Goal: Task Accomplishment & Management: Use online tool/utility

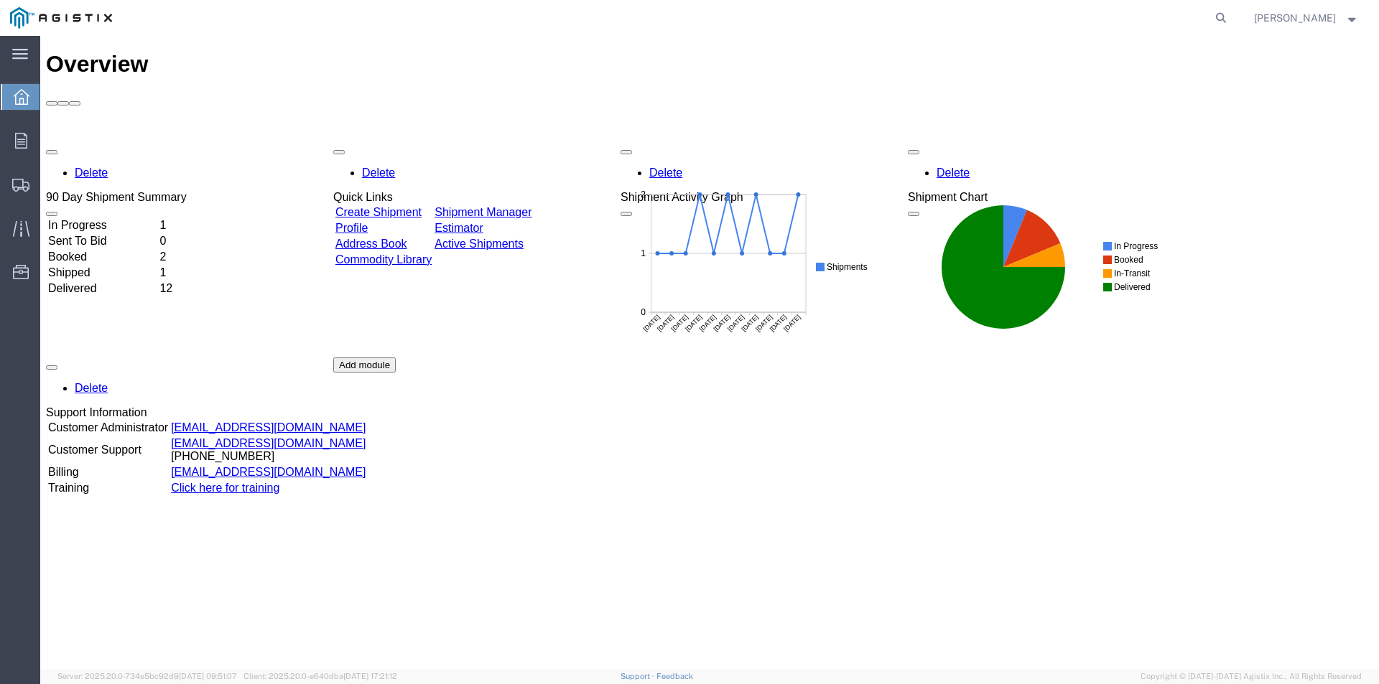
click at [381, 206] on link "Create Shipment" at bounding box center [378, 212] width 86 height 12
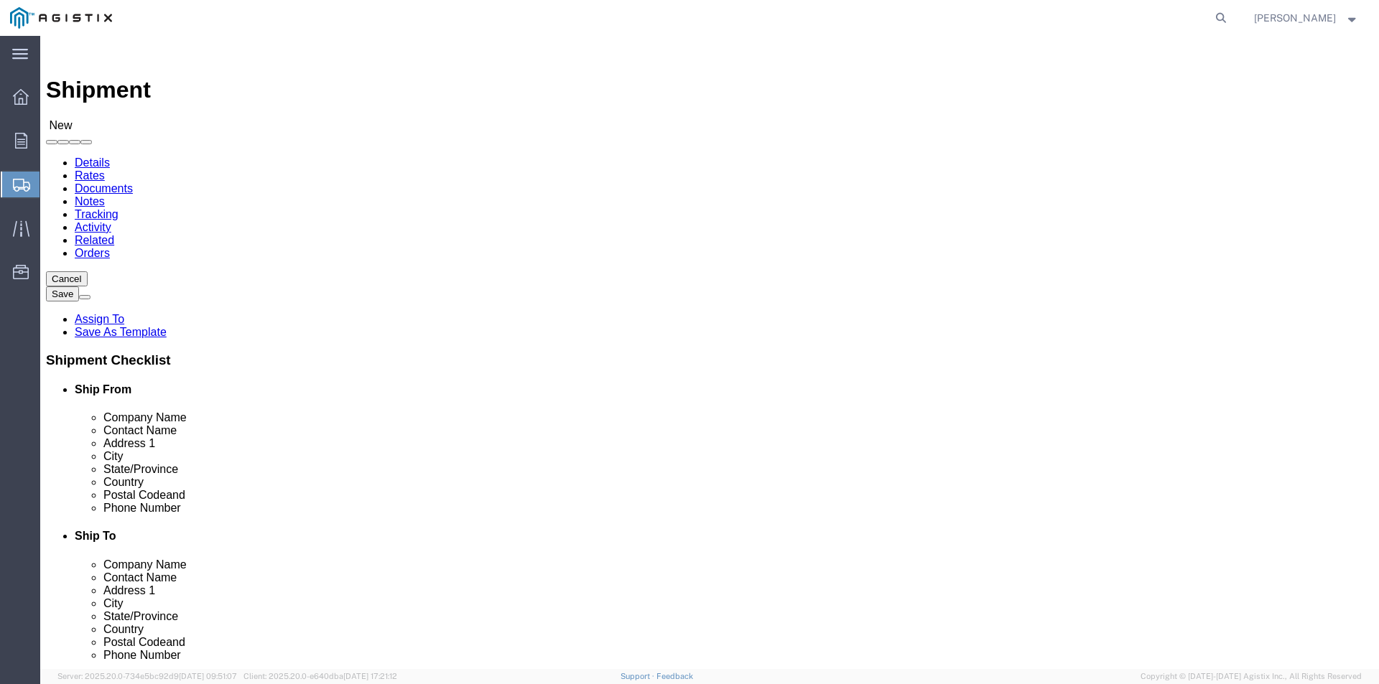
select select
click select "Select America Fujikura Ltd (AFL Global) PG&E"
select select "9596"
click select "Select America Fujikura Ltd (AFL Global) PG&E"
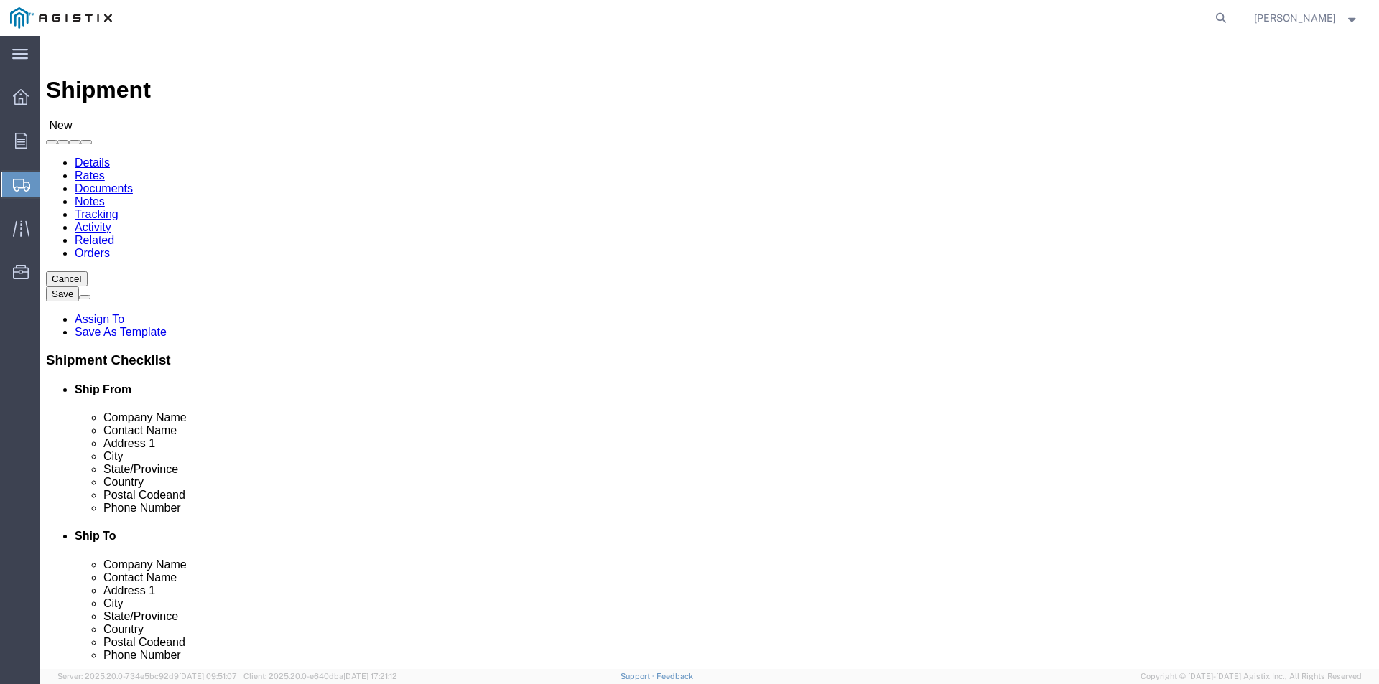
select select "PURCHORD"
select select
click select "Select All Others [GEOGRAPHIC_DATA] [GEOGRAPHIC_DATA] [GEOGRAPHIC_DATA] [GEOGRA…"
select select "19740"
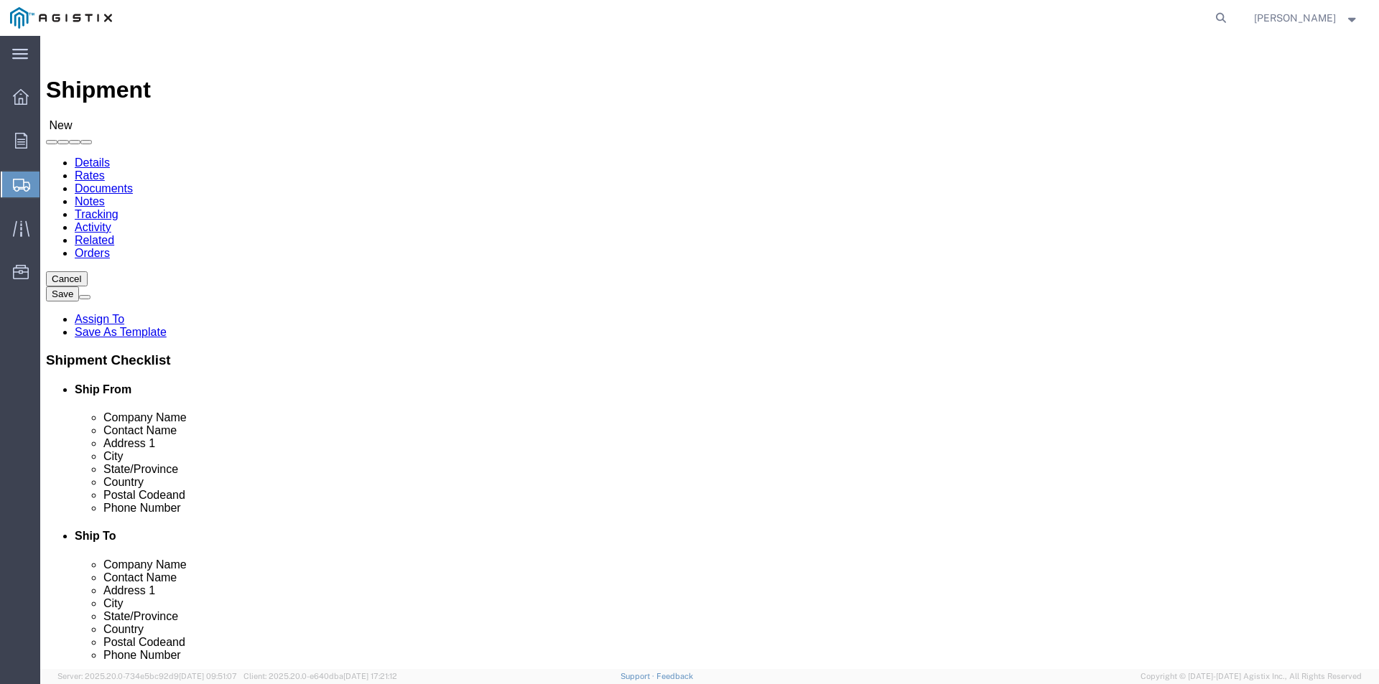
click select "Select All Others [GEOGRAPHIC_DATA] [GEOGRAPHIC_DATA] [GEOGRAPHIC_DATA] [GEOGRA…"
click input "text"
type input "afl"
click p "- AFL - ([PERSON_NAME]) [STREET_ADDRESS][PERSON_NAME]"
select select "SC"
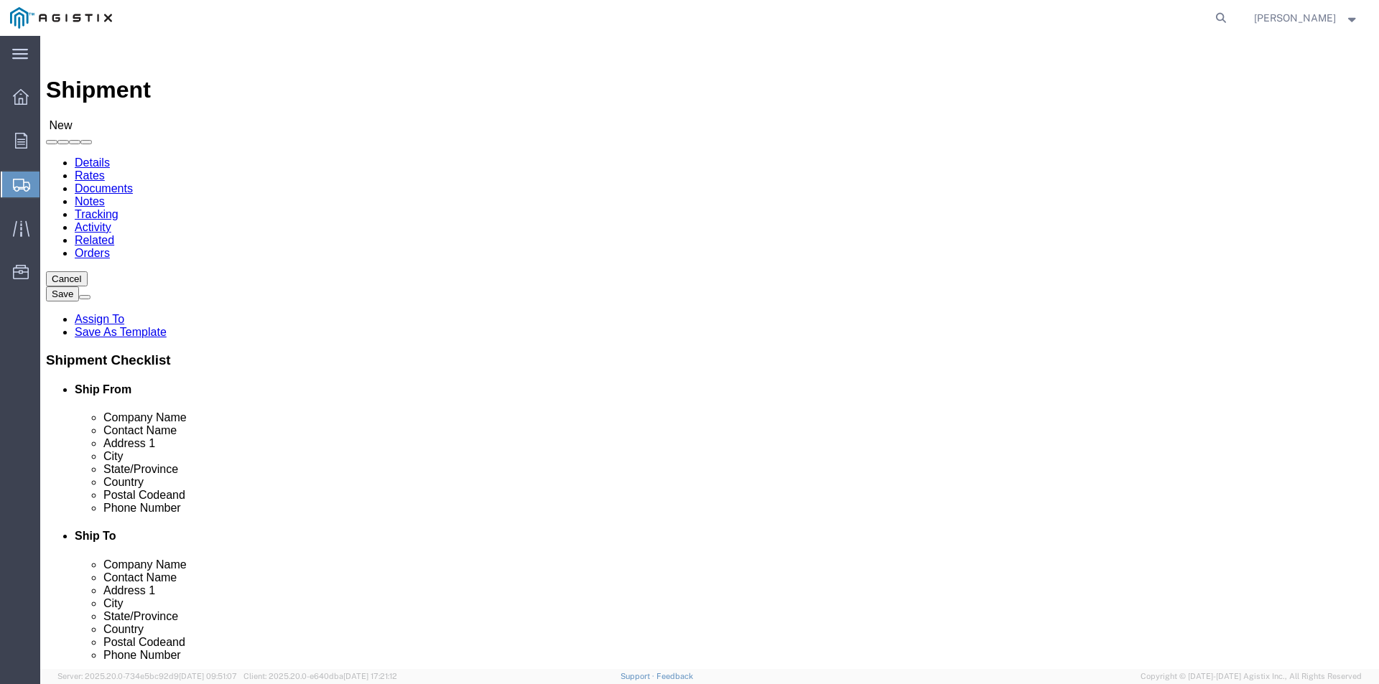
type input "AFL"
click input "text"
type input "H"
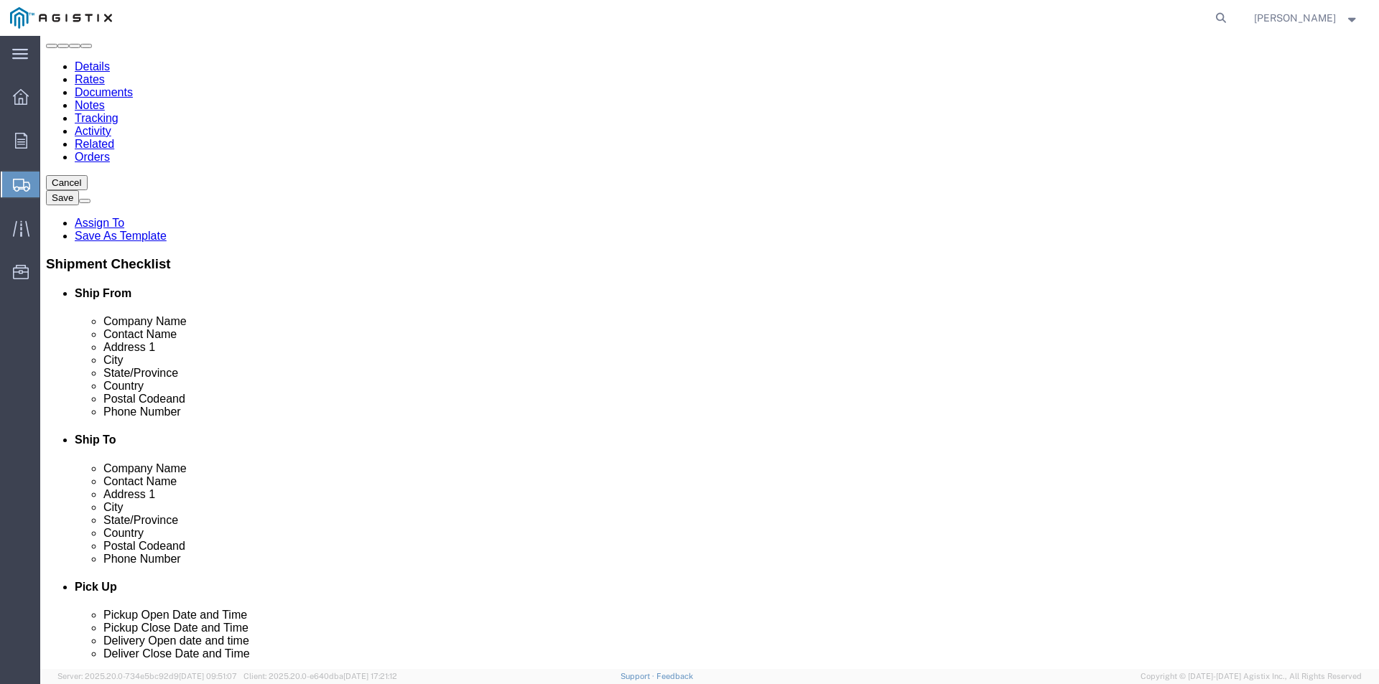
scroll to position [72, 0]
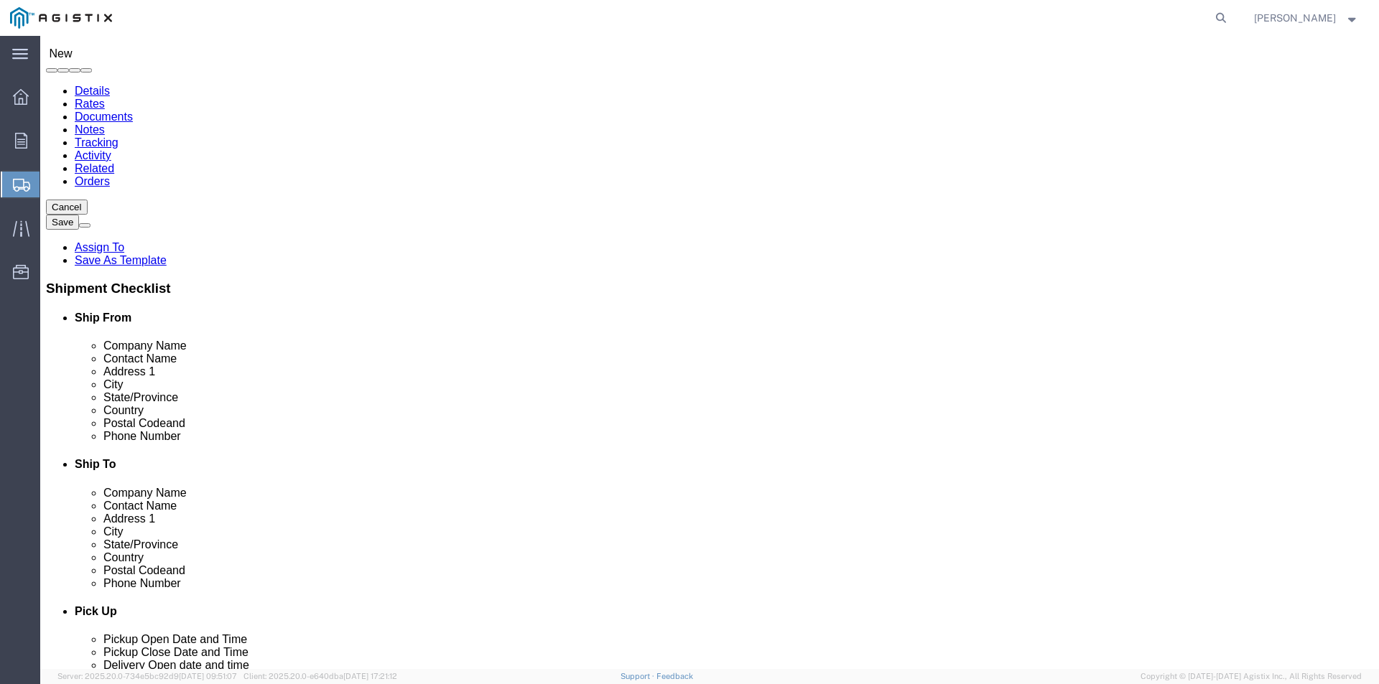
type input "[PERSON_NAME]"
click input "text"
type input "P"
click input "text"
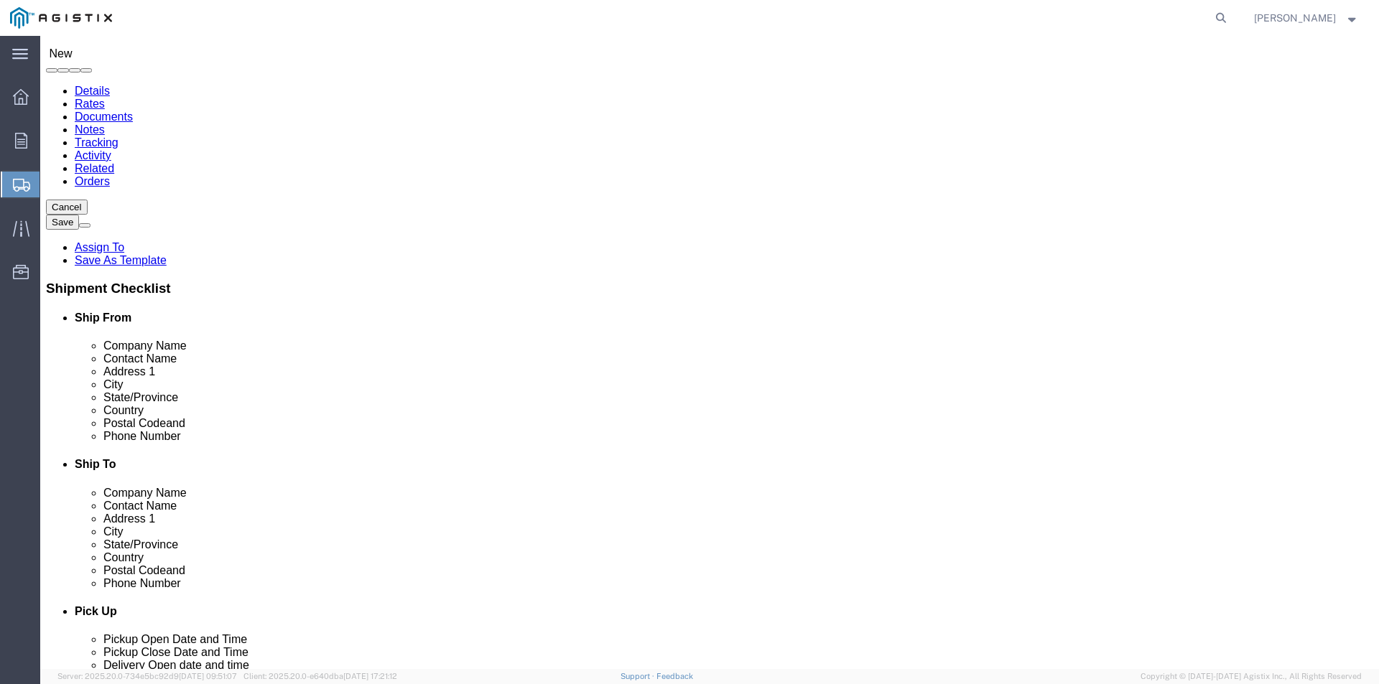
scroll to position [2442, 0]
select select "19740"
select select "CA"
click input "text"
type input "[PHONE_NUMBER]"
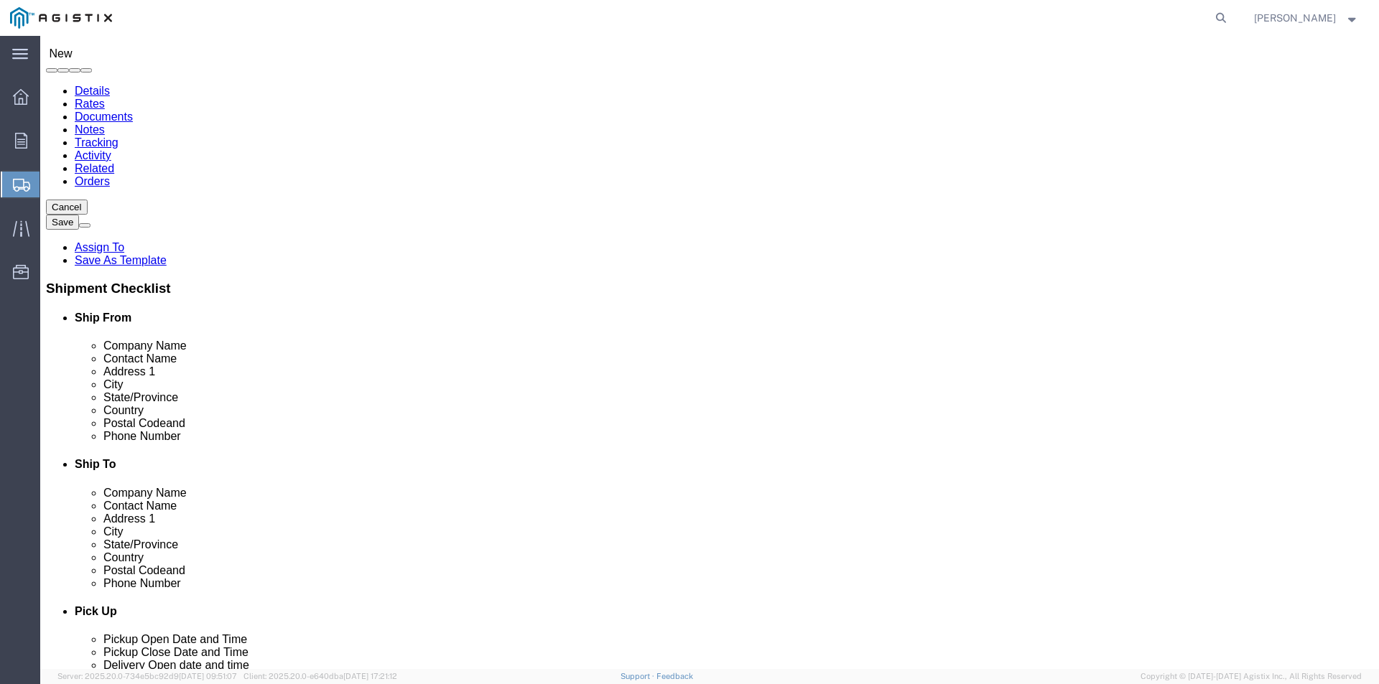
click input "text"
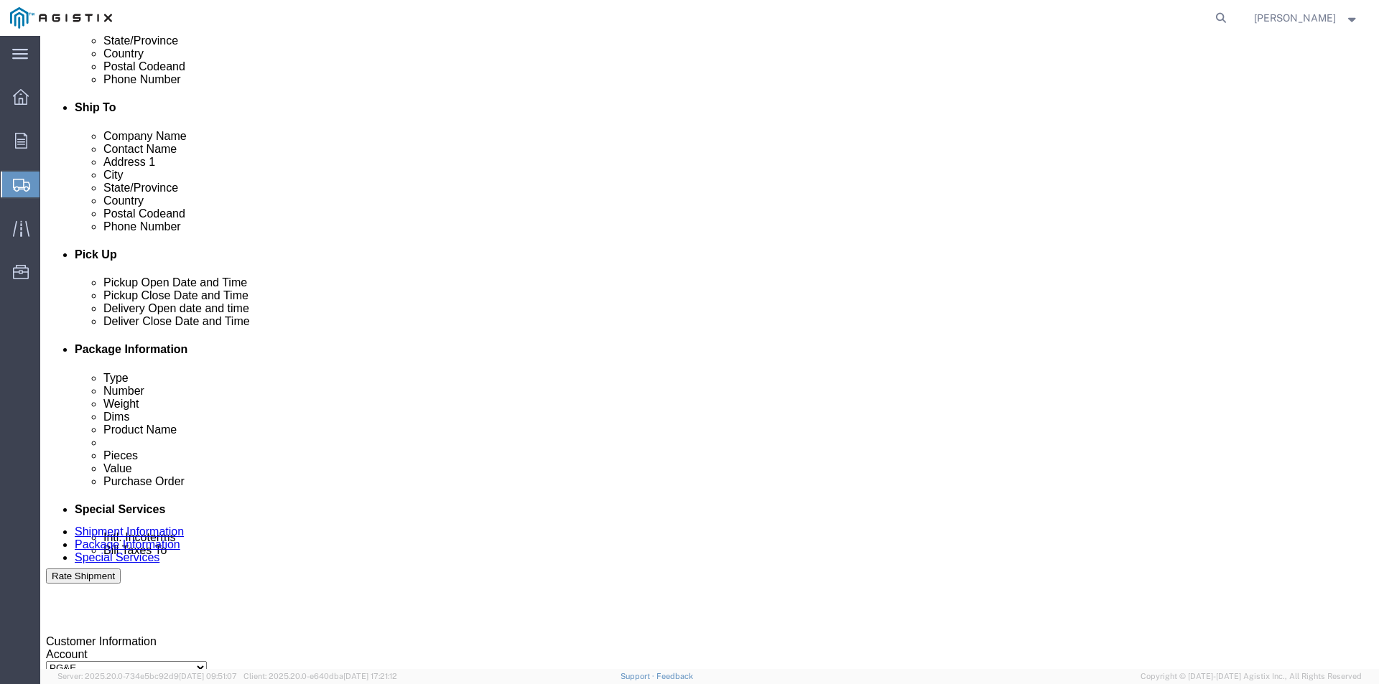
scroll to position [431, 0]
type input "[PERSON_NAME]/ FREMONT MATERIALS"
click icon
click div "[DATE] 11:00 AM"
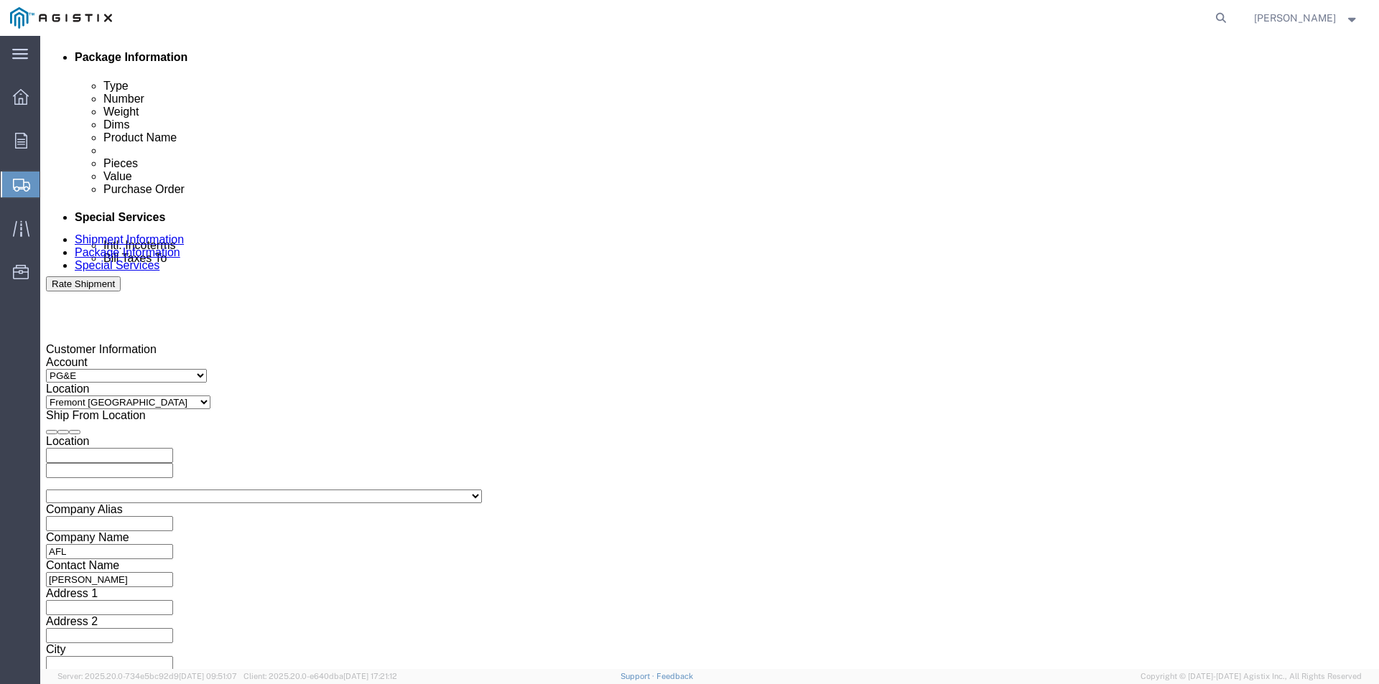
click input "04:00 AM"
type input "4:00 PM"
click button "Apply"
click div
click input "5:00 PM"
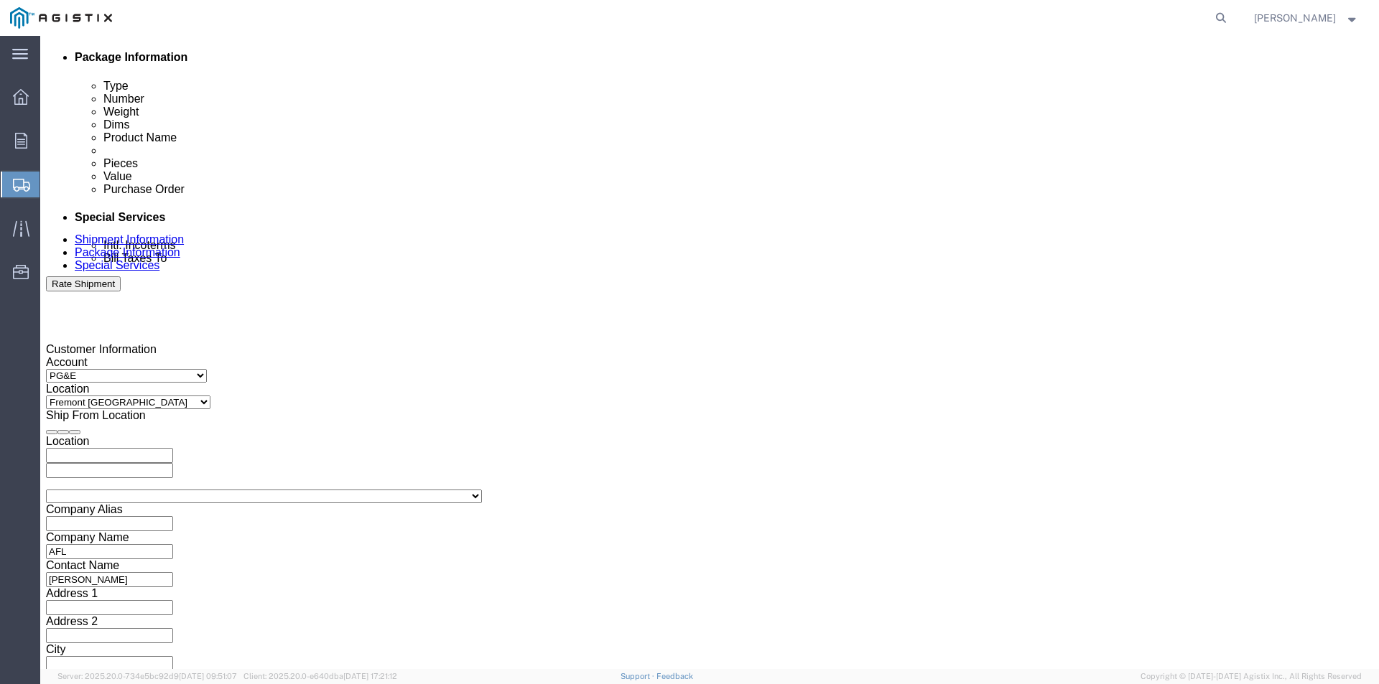
click input "8:00 PM"
type input "8:00 AM"
click button "Apply"
click div
click input "04:00 AM"
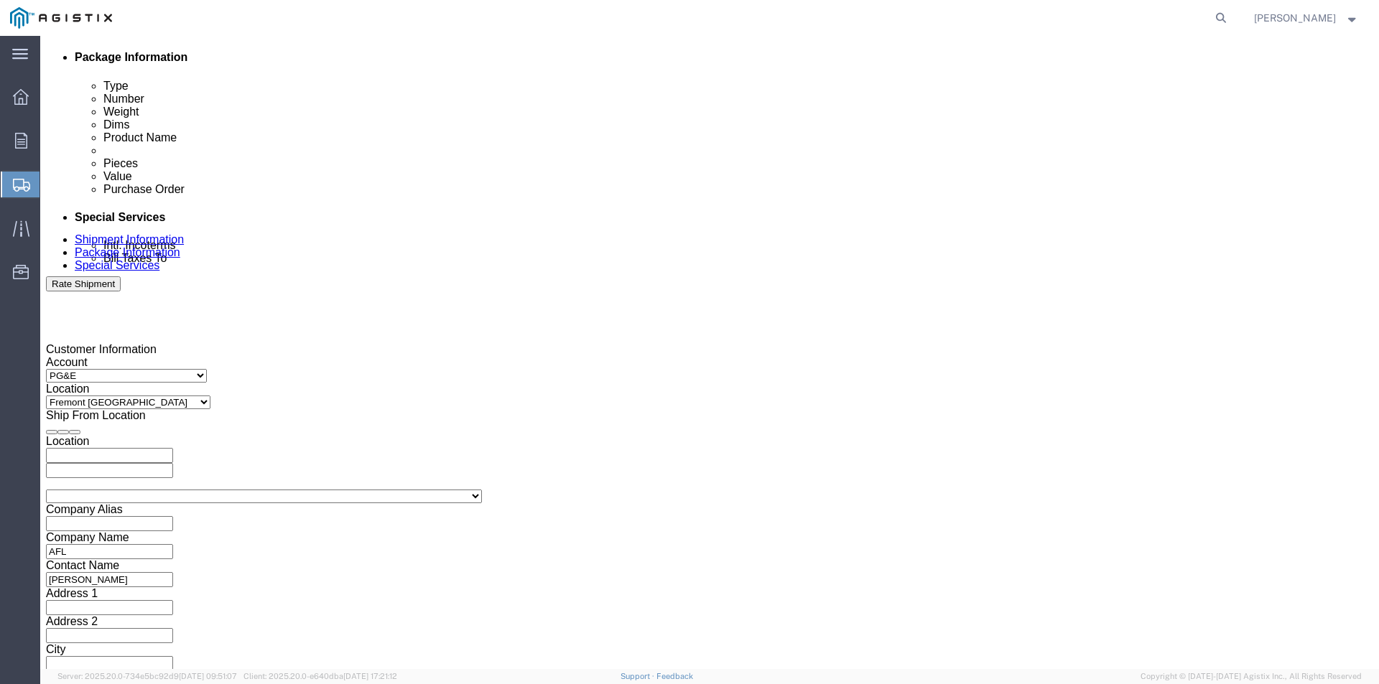
type input "04:00PM"
click button "Apply"
click input "text"
type input "2701207928"
click button "Continue"
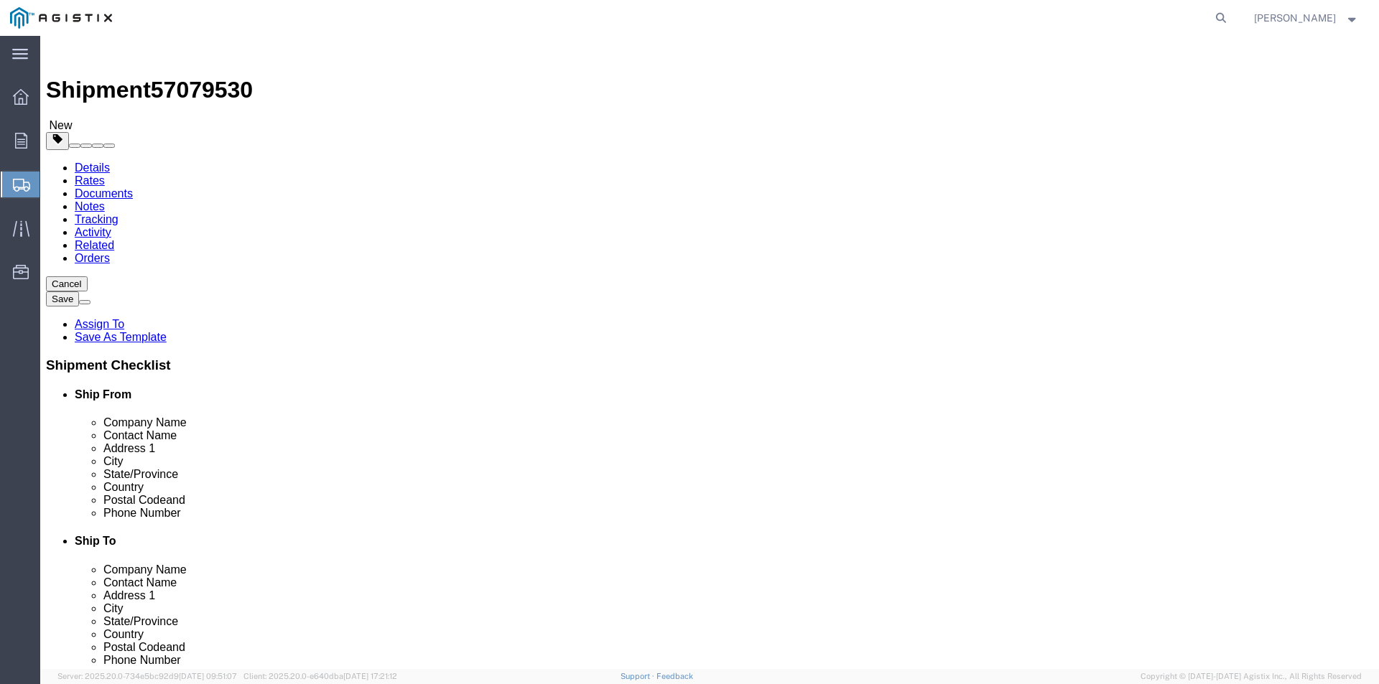
click select "Select Bulk Bundle(s) Cardboard Box(es) Carton(s) Crate(s) Drum(s) (Fiberboard)…"
select select "PONS"
click select "Select Bulk Bundle(s) Cardboard Box(es) Carton(s) Crate(s) Drum(s) (Fiberboard)…"
click input "text"
type input "58"
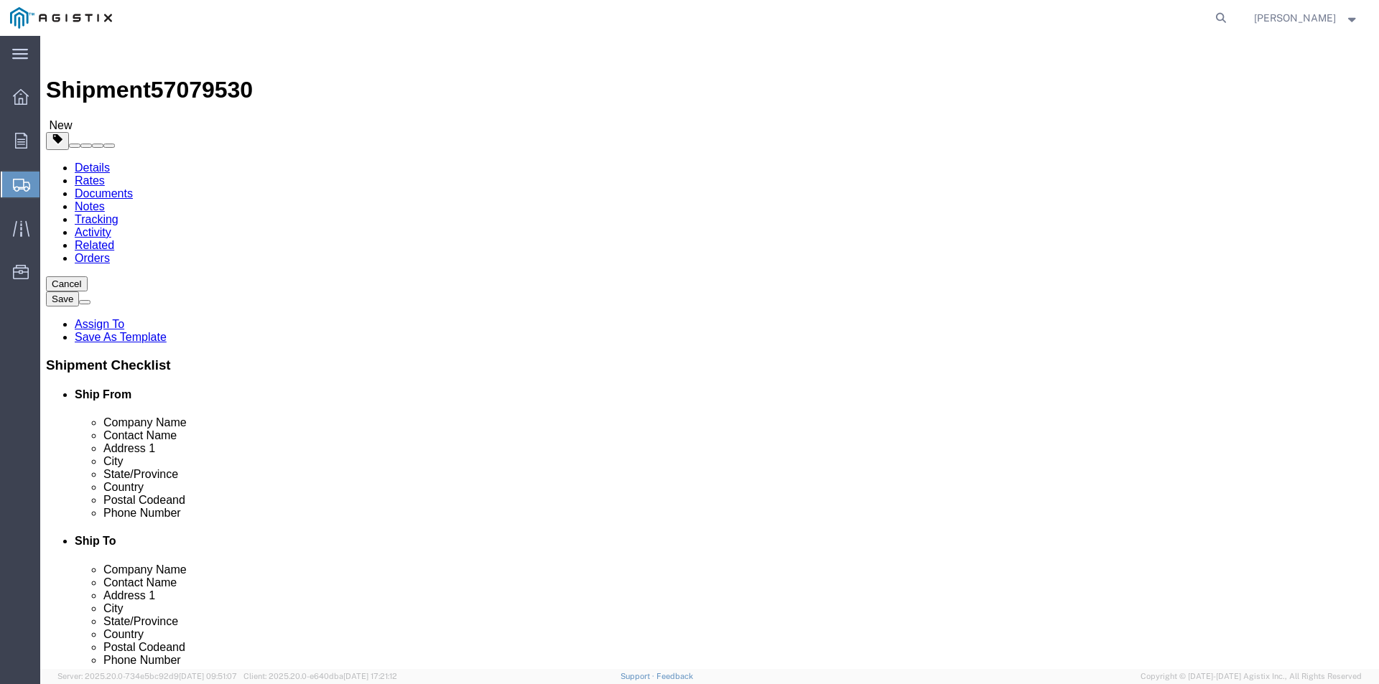
click input "text"
type input "44"
click input "text"
type input "52"
click input "0.00"
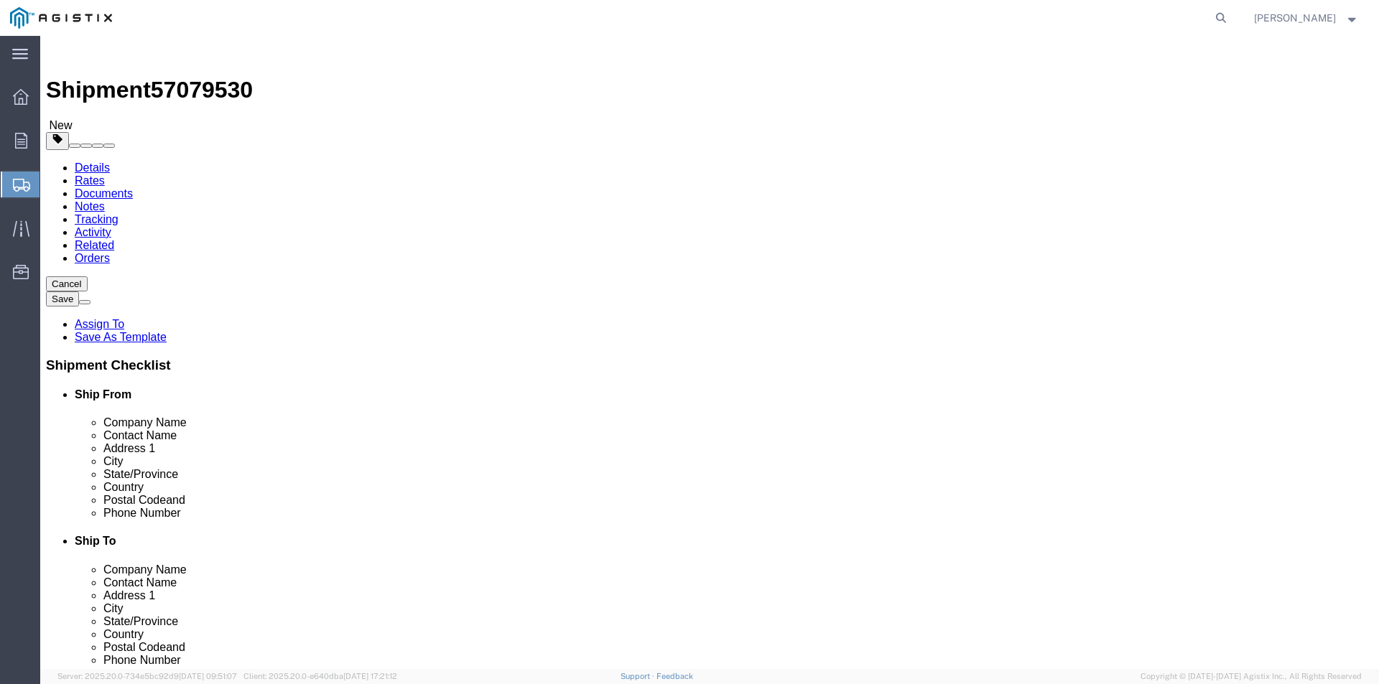
type input "0"
type input "2000"
click link "Add Content"
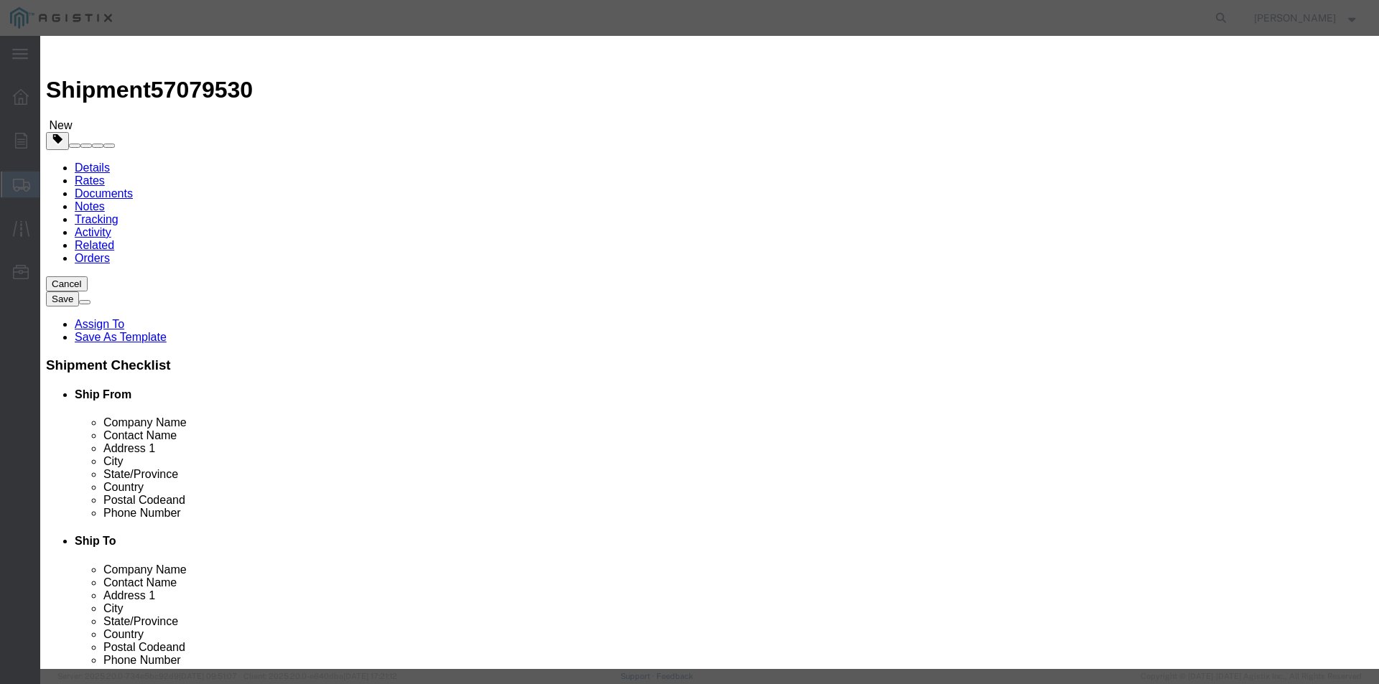
click input "0"
type input "1"
click input "text"
type input "22,310.00"
click select "Select 50 55 60 65 70 85 92.5 100 125 175 250 300 400"
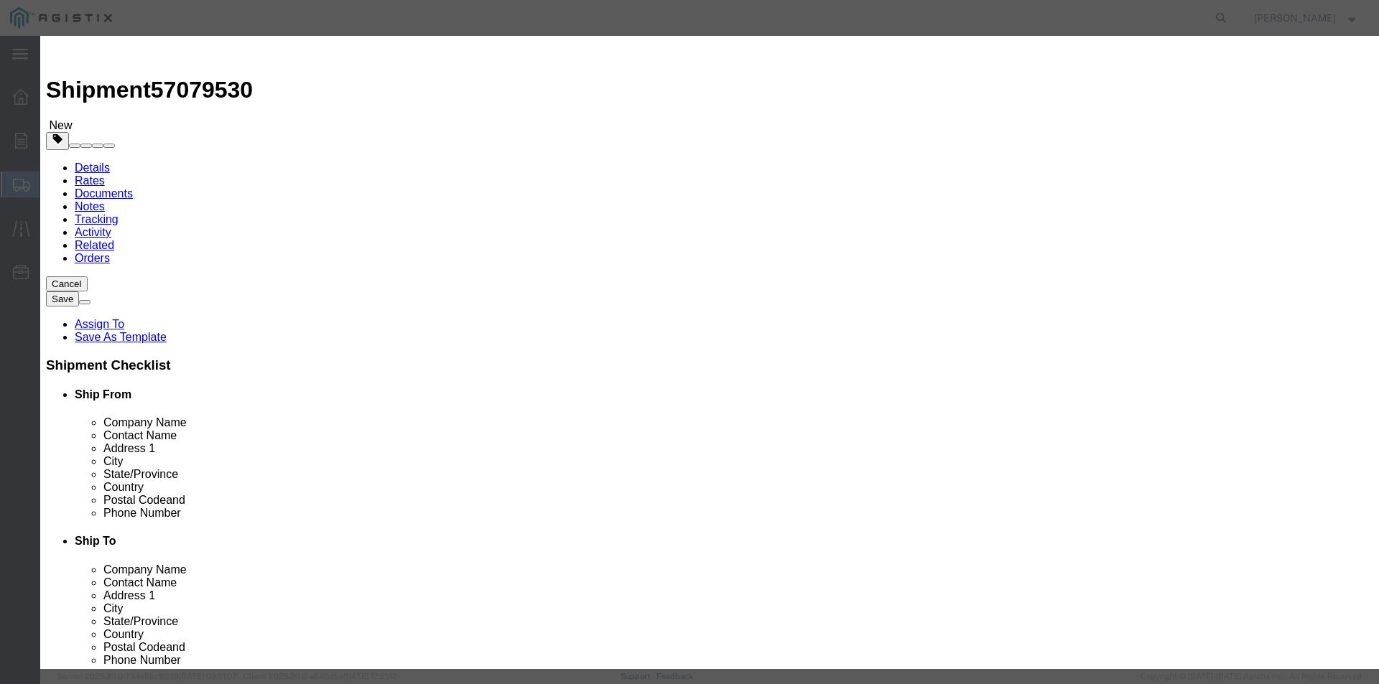
select select "85"
click select "Select 50 55 60 65 70 85 92.5 100 125 175 250 300 400"
click button "Save & Close"
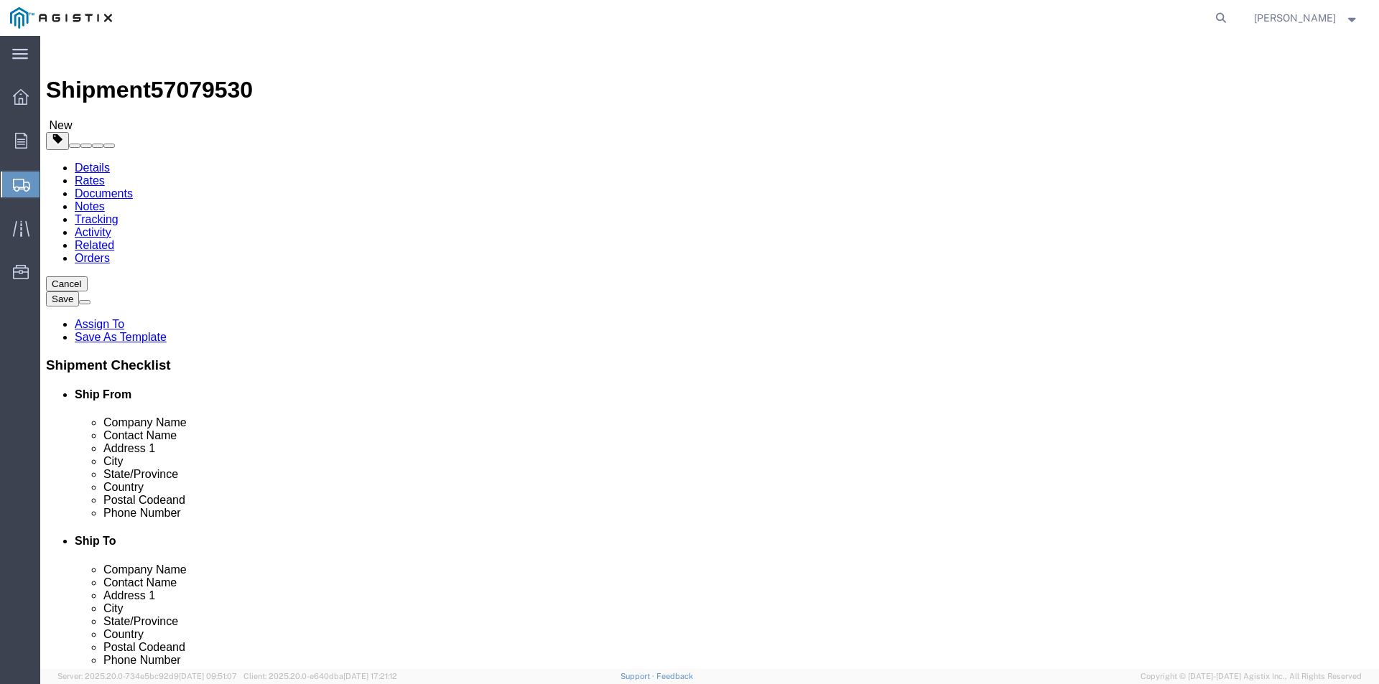
click button "Continue"
click button "Rate Shipment"
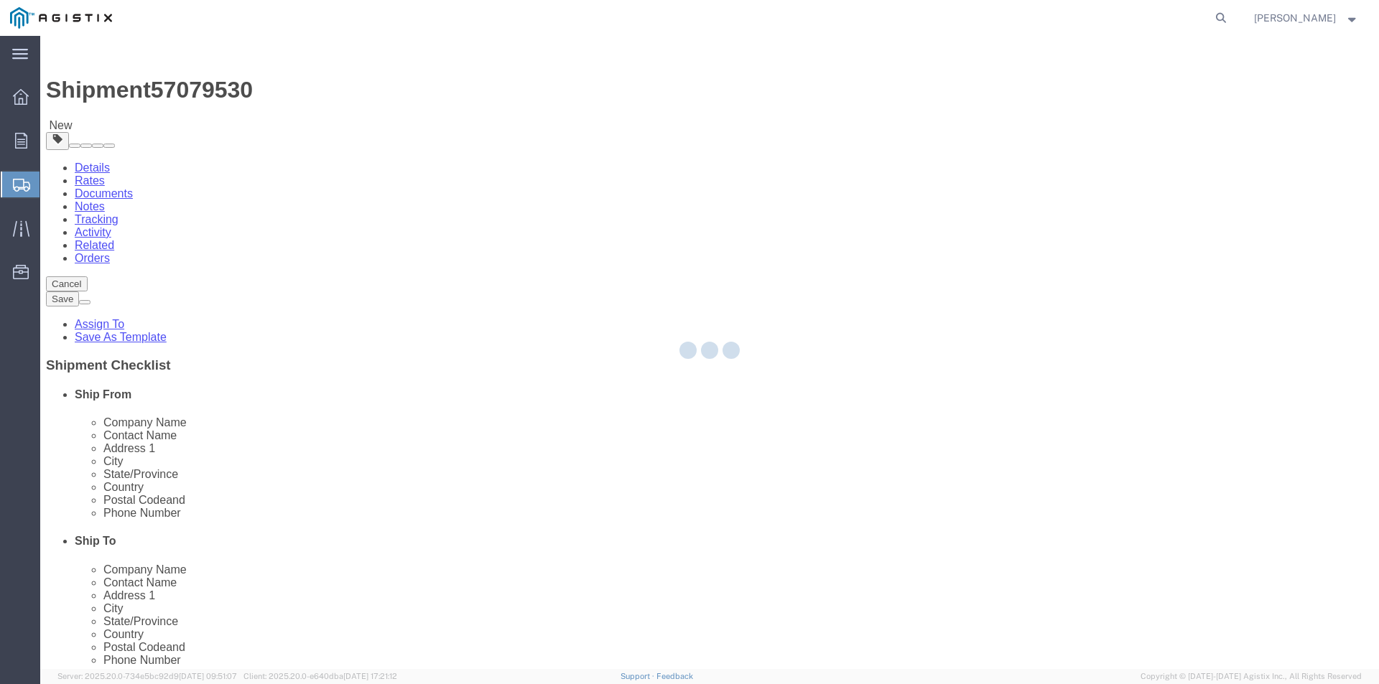
select select "PONS"
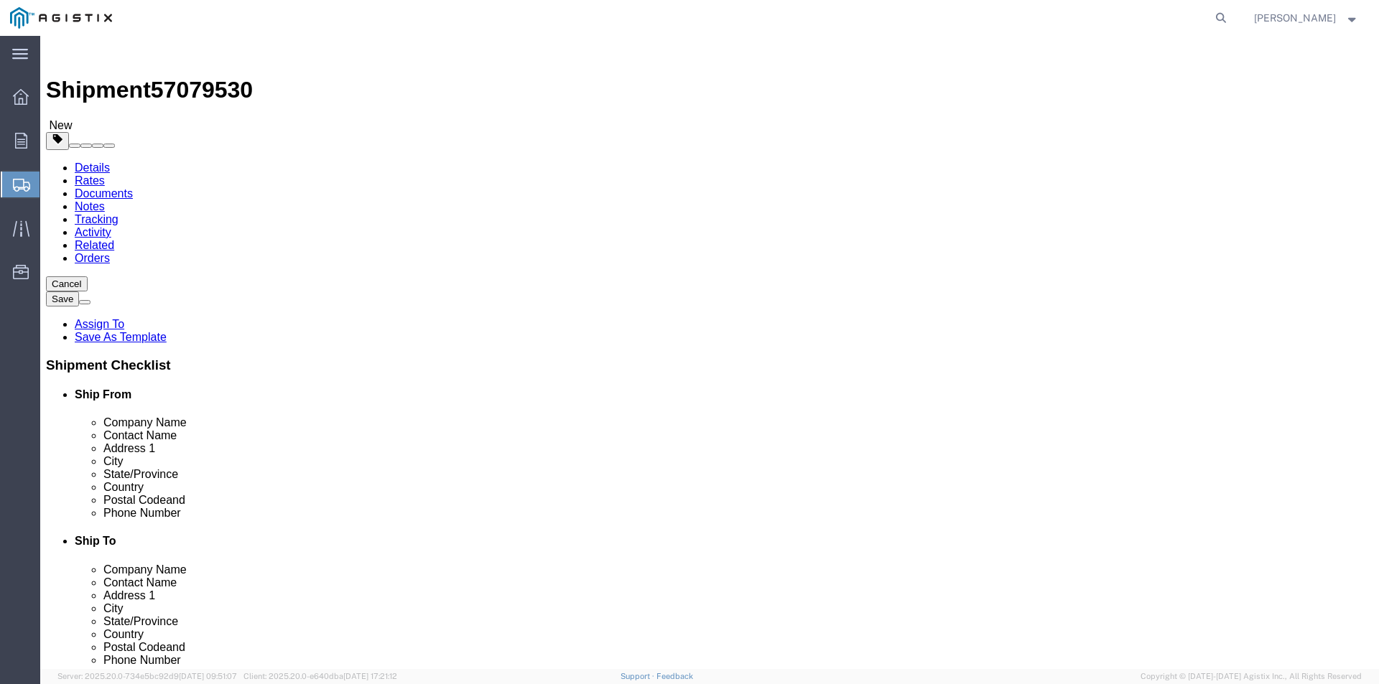
click input "2000.00"
type input "2000"
click dd "22310.00 USD"
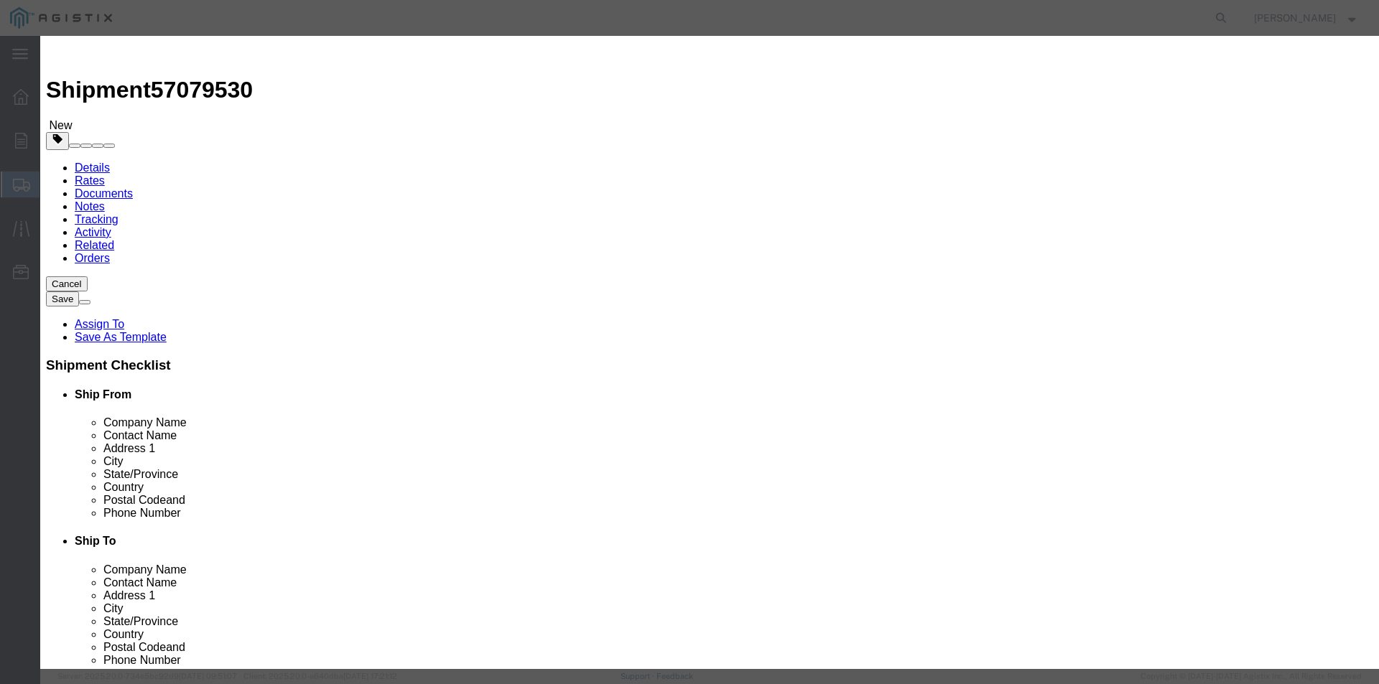
click input "22310.00"
type input "22310"
click button "Save & Close"
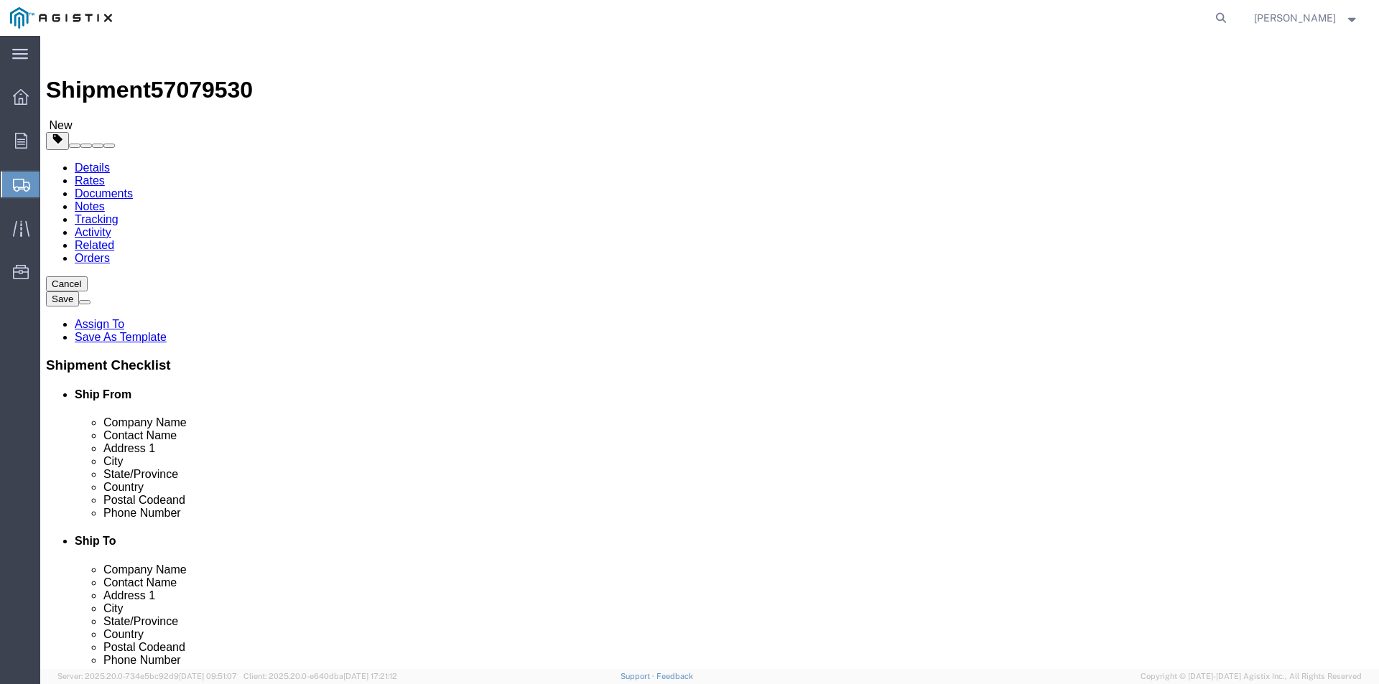
drag, startPoint x: 1162, startPoint y: 608, endPoint x: 1181, endPoint y: 615, distance: 20.3
click button "Rate Shipment"
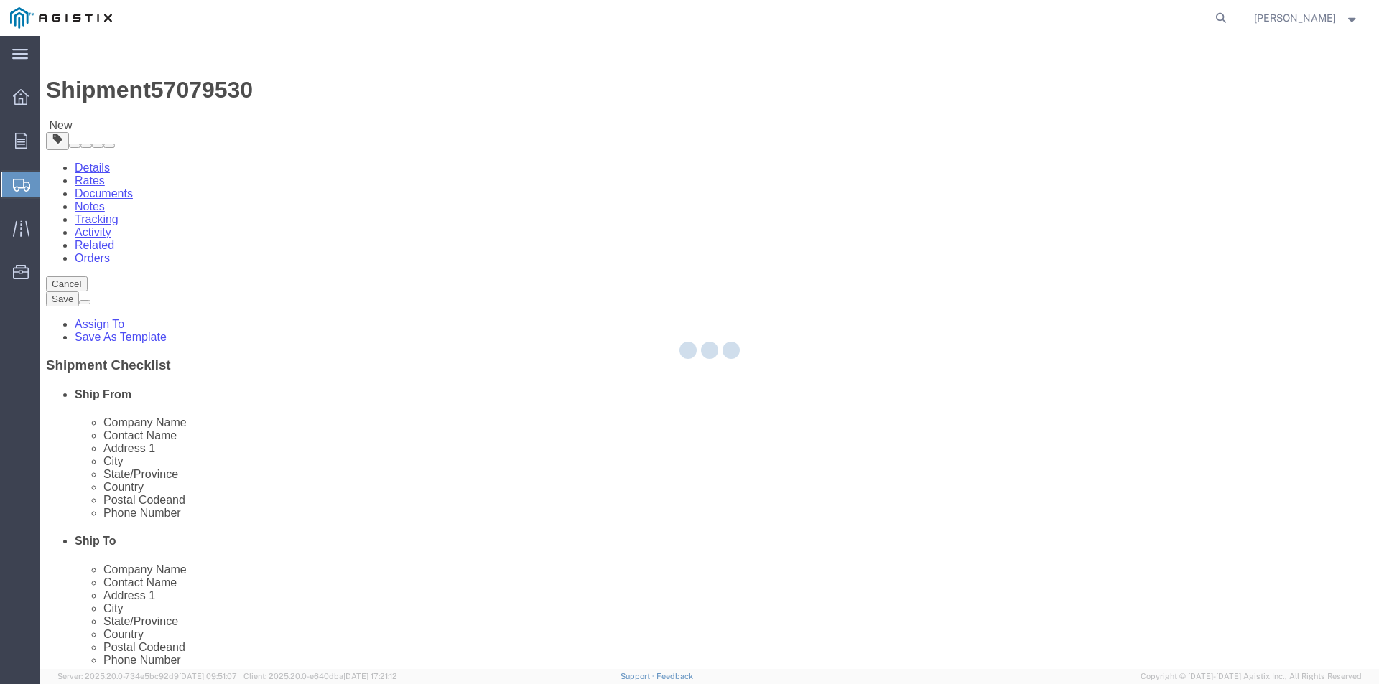
select select "PONS"
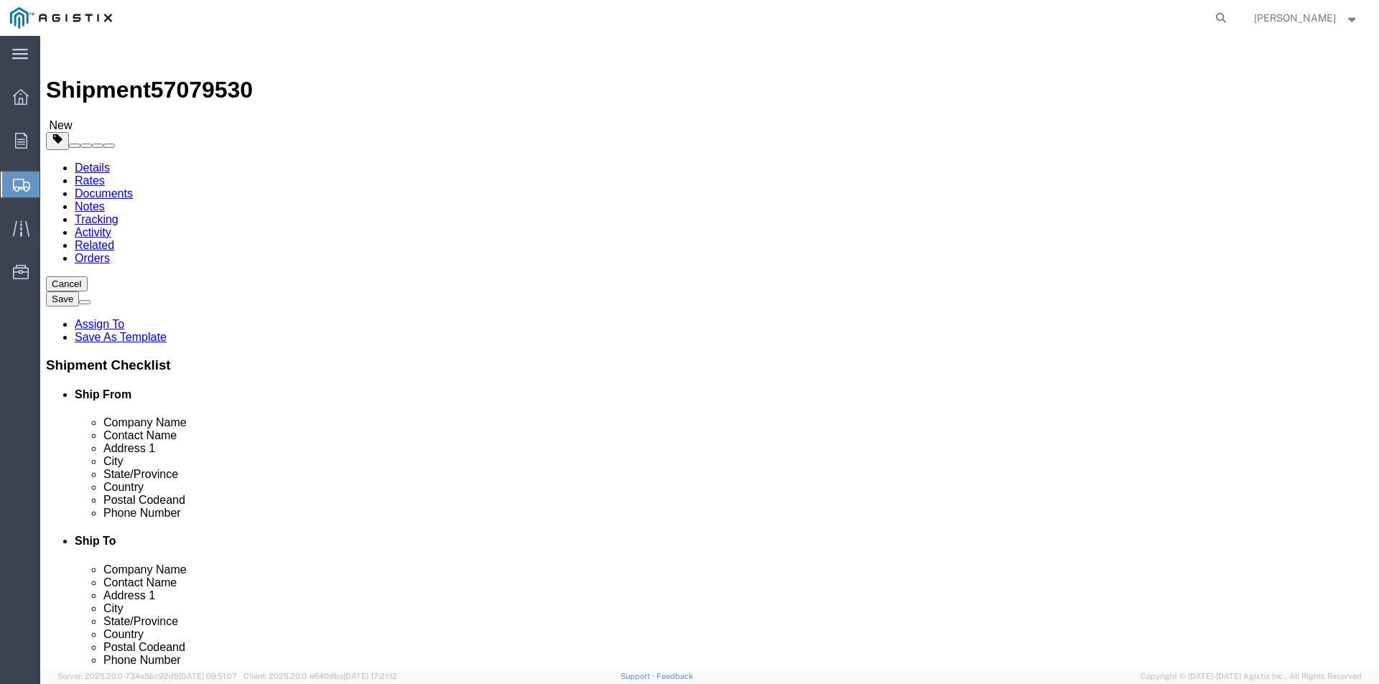
click input "2000.00"
type input "2"
type input "2000"
click dd "22310.00 USD"
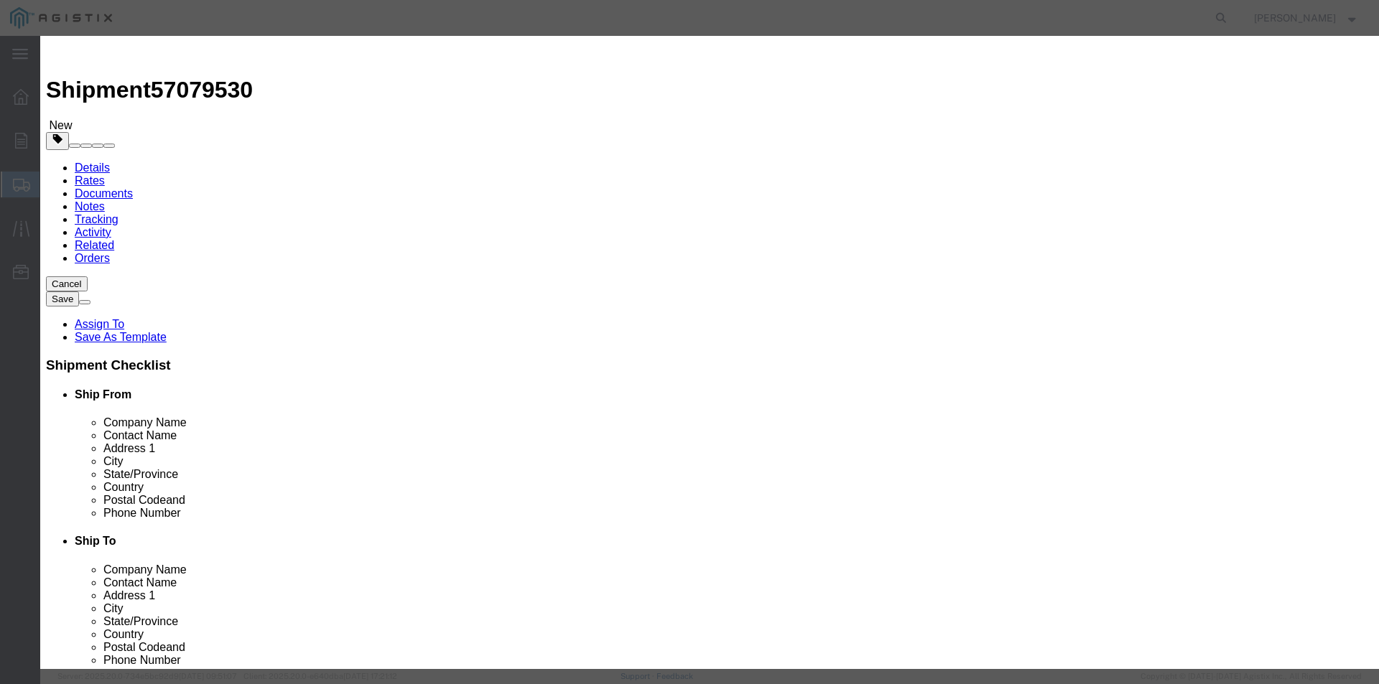
click input "22310.00"
type input "2"
type input "22,310.00"
click button "Save & Close"
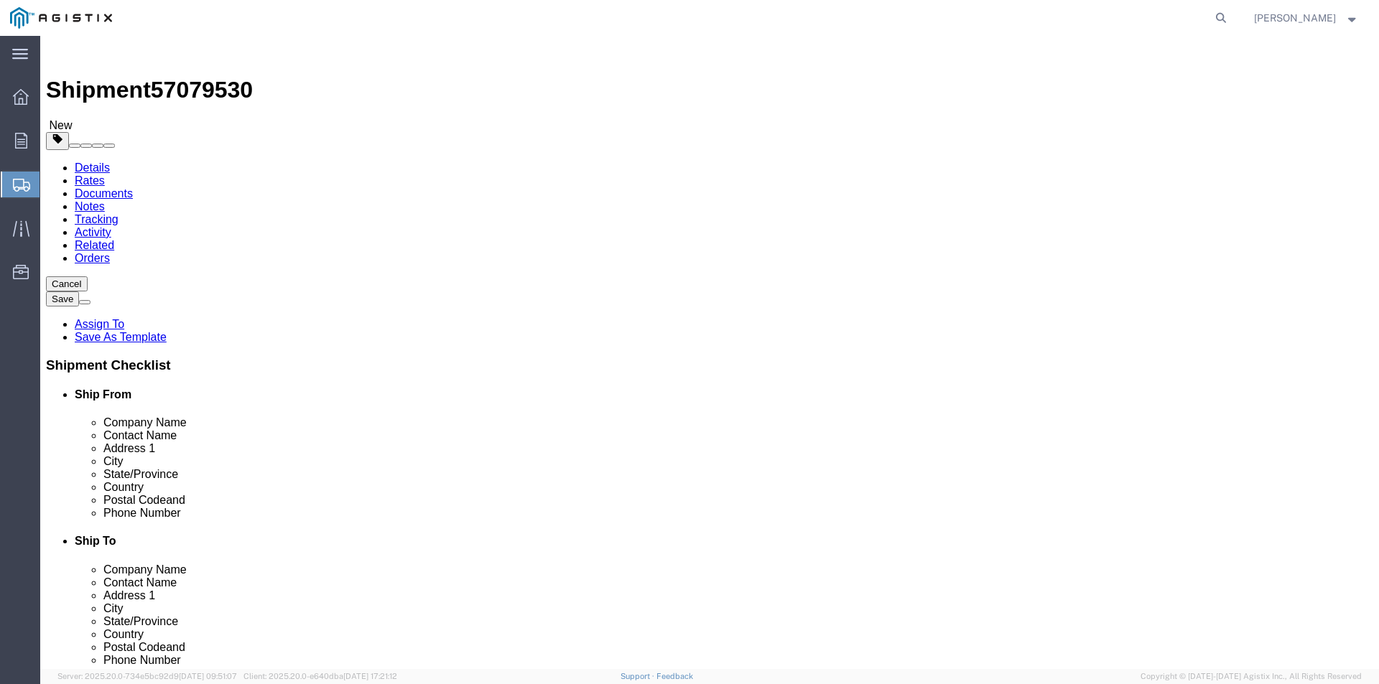
click button "Rate Shipment"
select select "PONS"
click dd "1.00 Each"
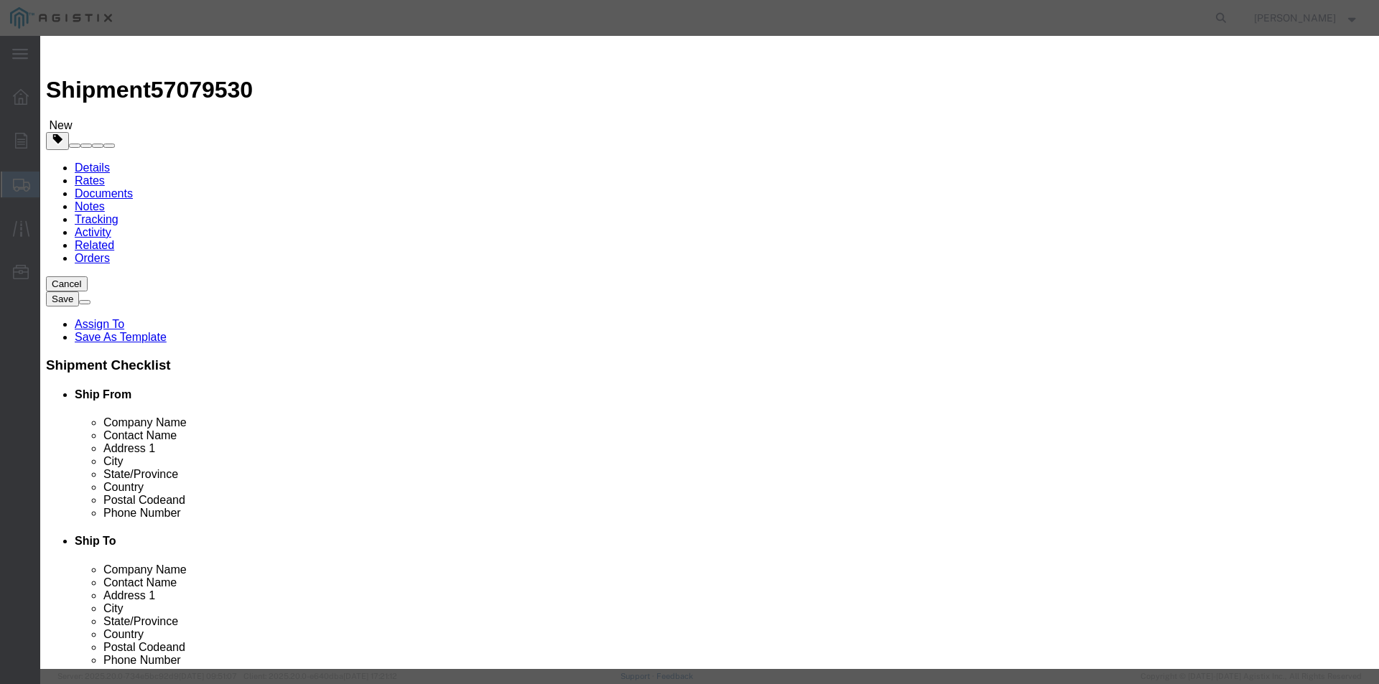
click input "22310.00"
type input "2"
type input "22,310.00"
click input "text"
type input "FIBER OPTIC REEL"
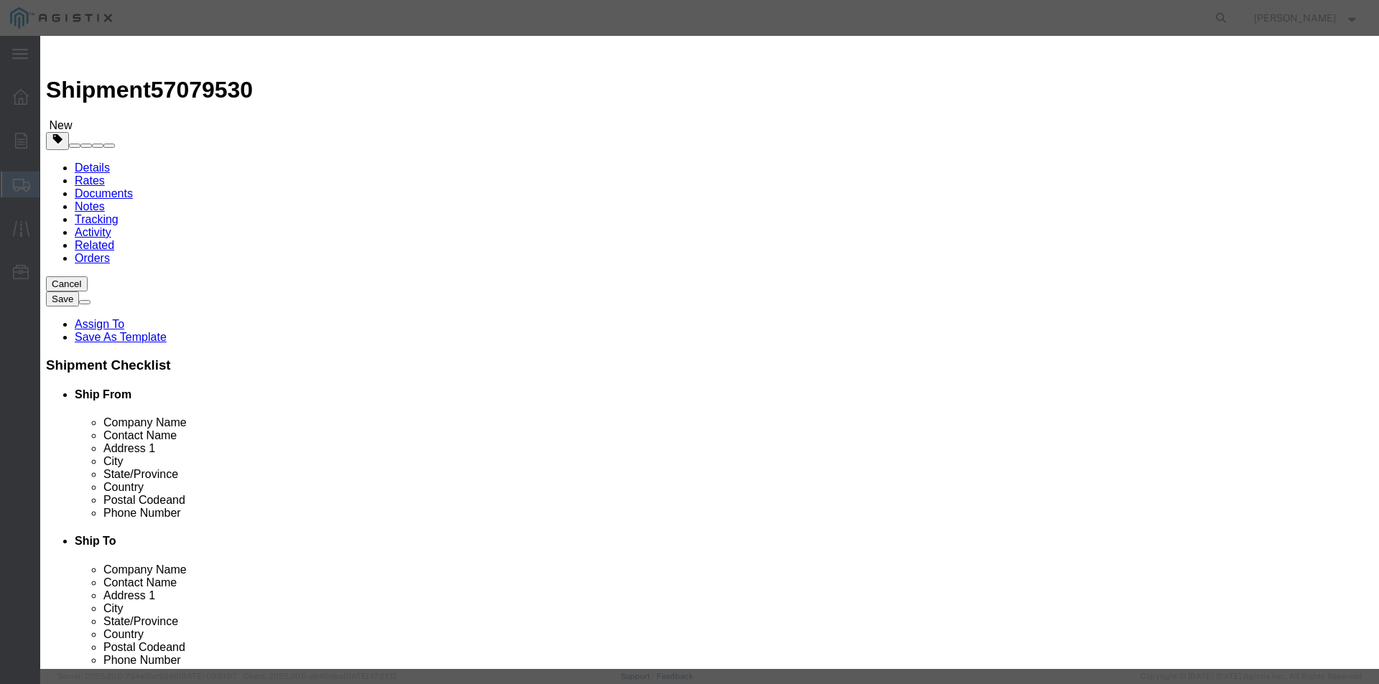
click button "Save & Close"
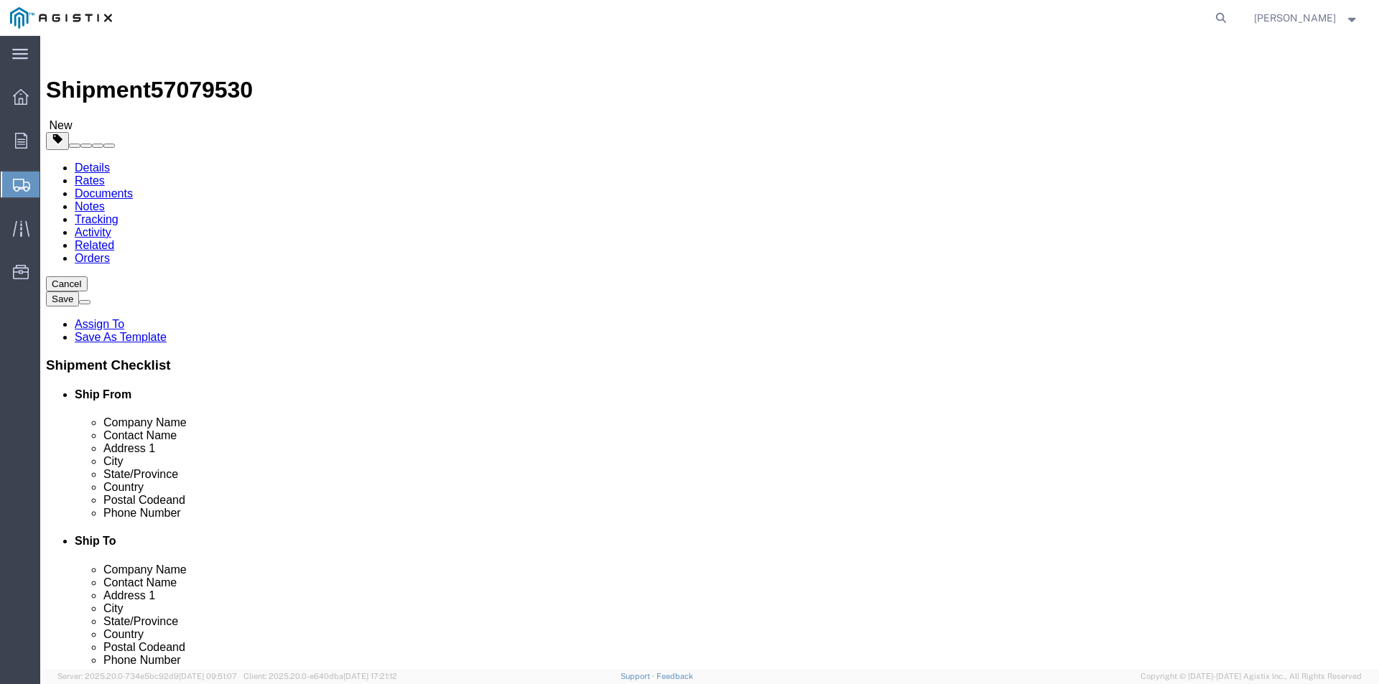
drag, startPoint x: 1188, startPoint y: 603, endPoint x: 1228, endPoint y: 636, distance: 52.0
click button "Rate Shipment"
